Goal: Information Seeking & Learning: Learn about a topic

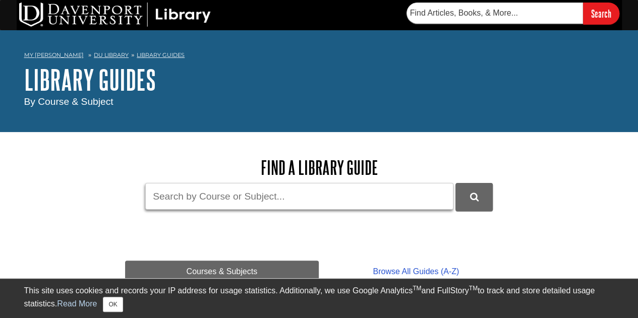
click at [198, 199] on input "Guide Search Terms" at bounding box center [299, 196] width 308 height 27
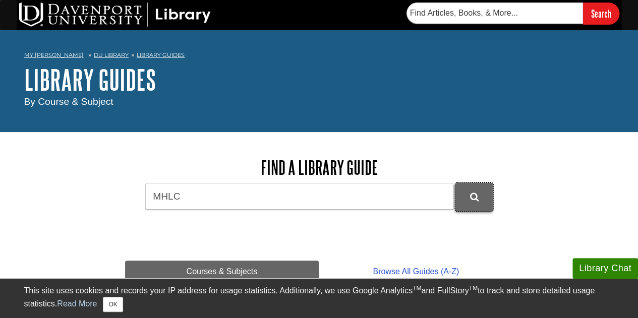
click at [475, 195] on icon "DU Library Guides Search" at bounding box center [474, 197] width 9 height 9
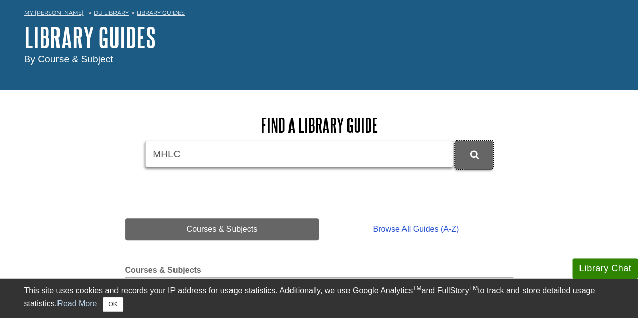
scroll to position [101, 0]
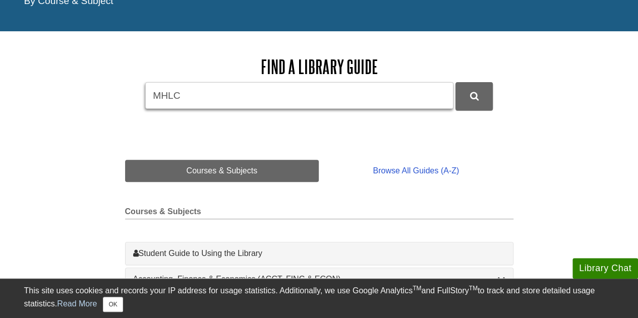
drag, startPoint x: 193, startPoint y: 98, endPoint x: 118, endPoint y: 92, distance: 74.9
type input "mental health counseling"
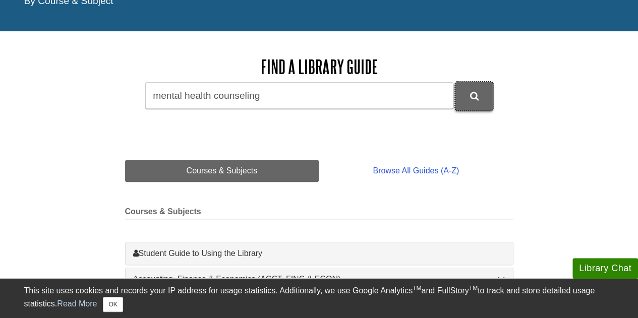
click at [487, 95] on button "DU Library Guides Search" at bounding box center [473, 96] width 37 height 28
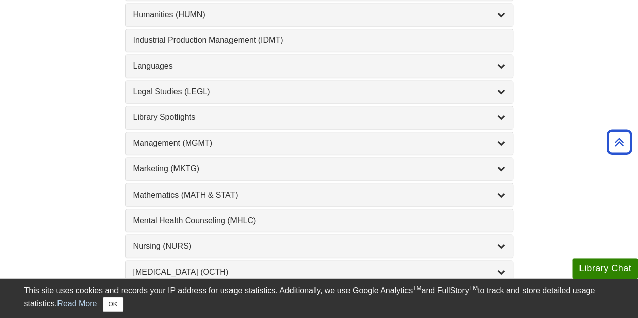
scroll to position [858, 0]
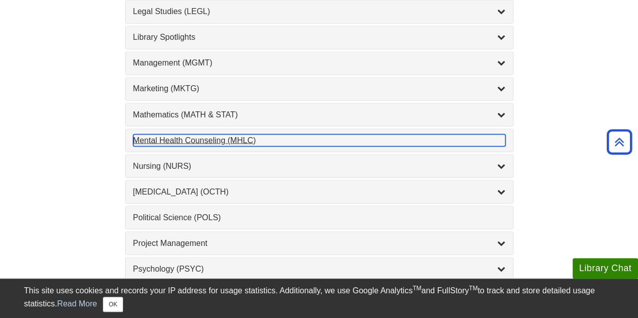
click at [200, 134] on div "Mental Health Counseling (MHLC) , 1 guides" at bounding box center [319, 140] width 372 height 12
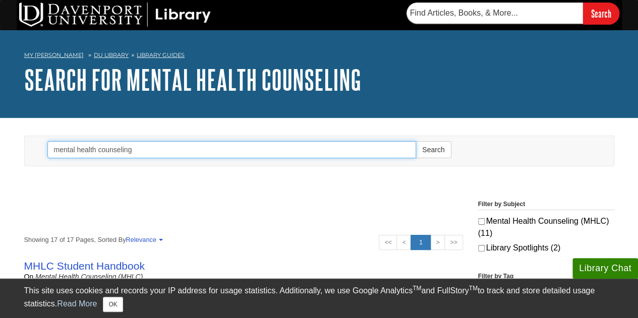
click at [144, 149] on input "mental health counseling" at bounding box center [231, 149] width 369 height 17
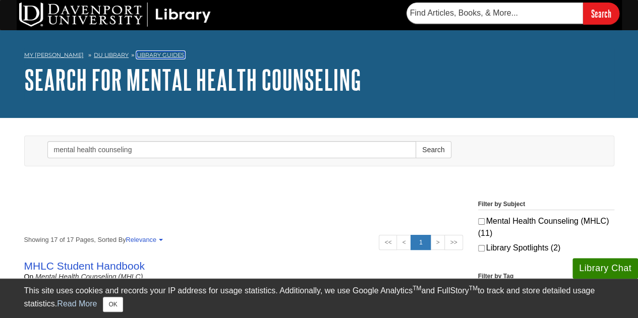
click at [142, 55] on link "Library Guides" at bounding box center [161, 54] width 48 height 7
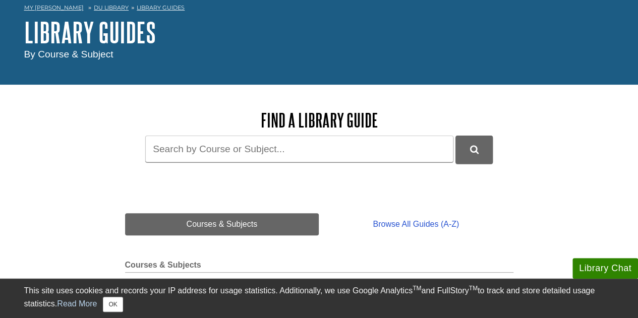
scroll to position [101, 0]
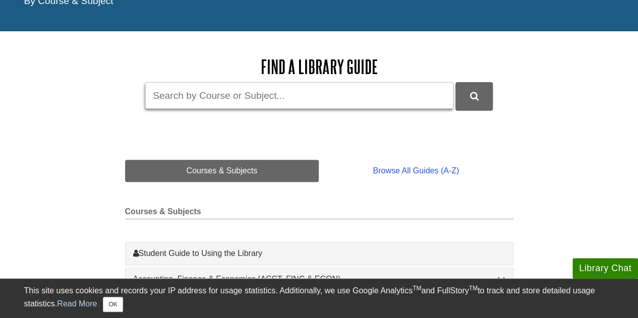
click at [216, 98] on input "Guide Search Terms" at bounding box center [299, 95] width 308 height 27
type input "MHLC"
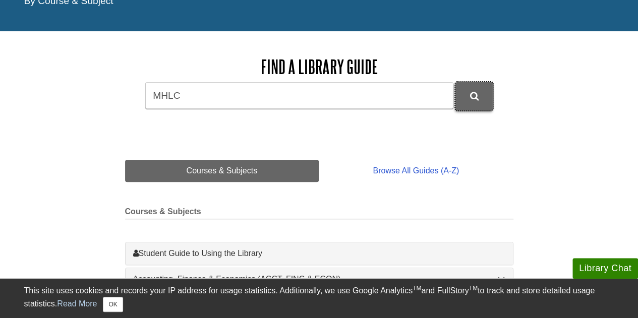
click at [461, 103] on button "DU Library Guides Search" at bounding box center [473, 96] width 37 height 28
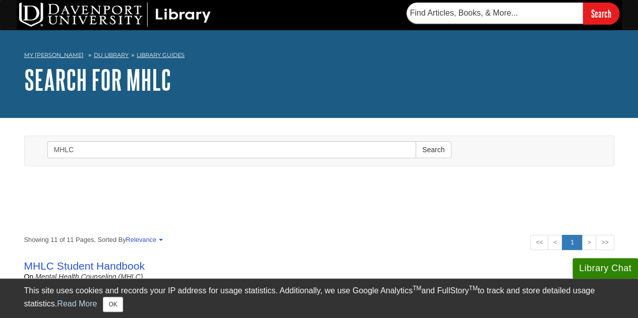
scroll to position [101, 0]
